Goal: Information Seeking & Learning: Compare options

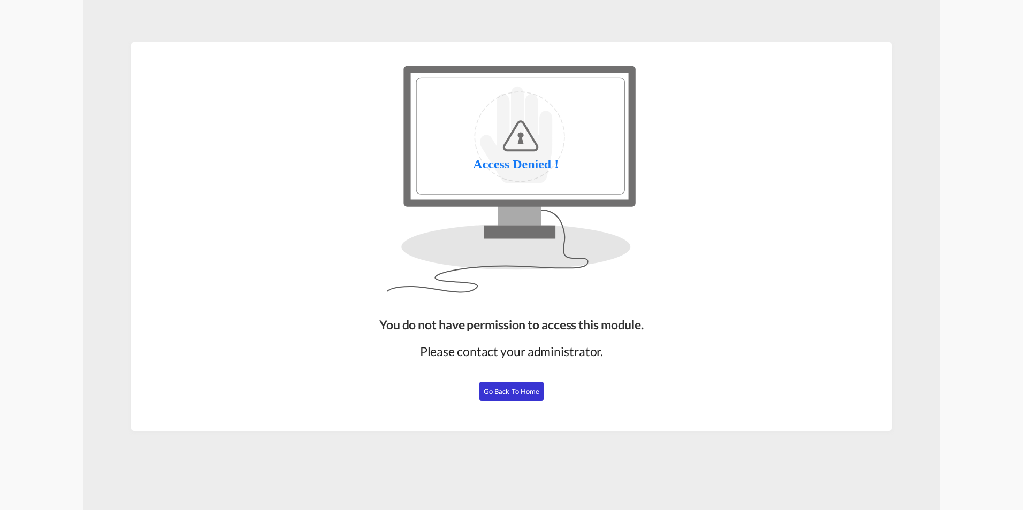
click at [505, 390] on span "Go Back to Home" at bounding box center [512, 391] width 56 height 9
